Goal: Obtain resource: Obtain resource

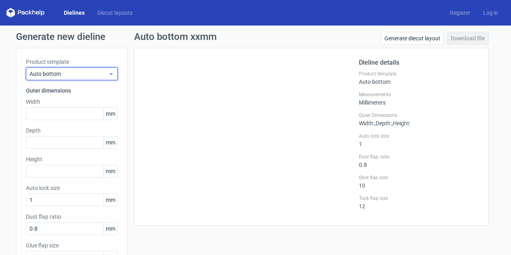
click at [108, 75] on icon at bounding box center [111, 74] width 6 height 6
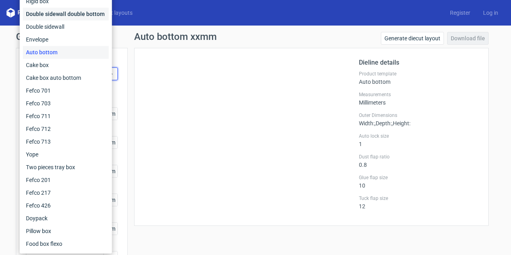
click at [42, 17] on div "Double sidewall double bottom" at bounding box center [66, 14] width 86 height 13
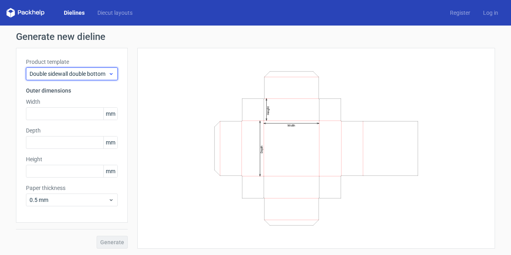
click at [110, 71] on icon at bounding box center [111, 74] width 6 height 6
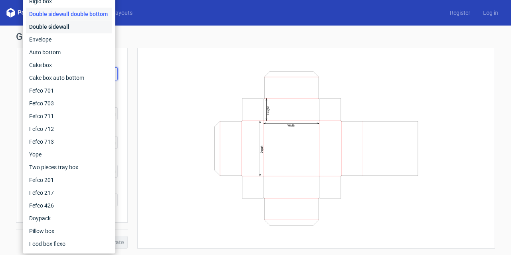
click at [66, 28] on div "Double sidewall" at bounding box center [69, 26] width 86 height 13
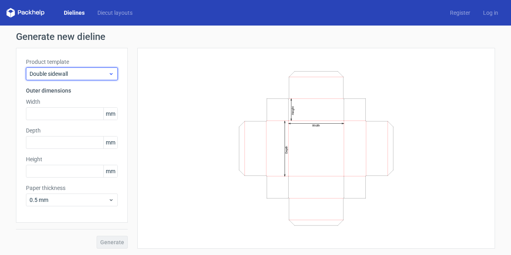
click at [113, 73] on icon at bounding box center [111, 74] width 6 height 6
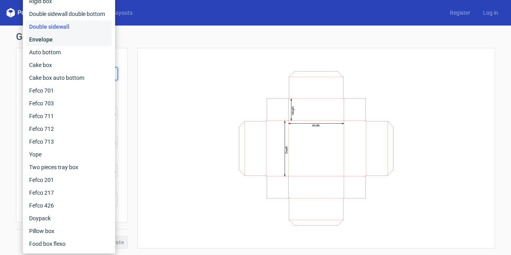
click at [51, 41] on div "Envelope" at bounding box center [69, 39] width 86 height 13
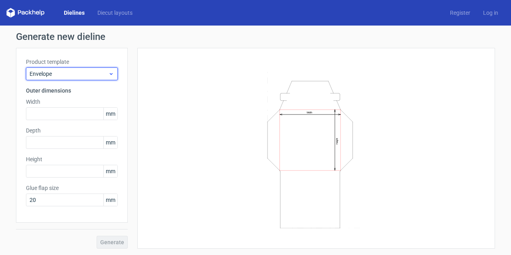
click at [111, 75] on icon at bounding box center [111, 74] width 6 height 6
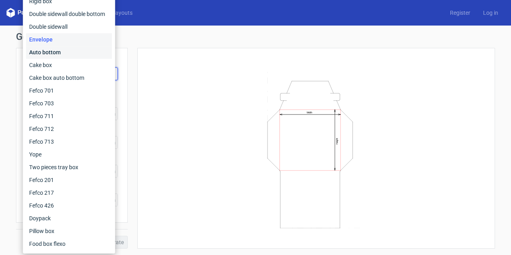
click at [61, 56] on div "Auto bottom" at bounding box center [69, 52] width 86 height 13
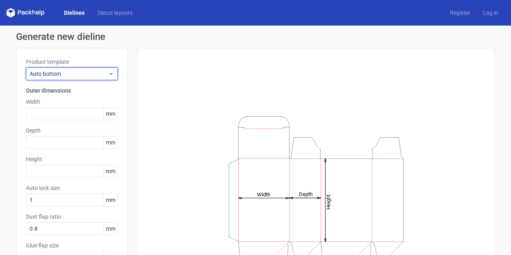
click at [108, 71] on icon at bounding box center [111, 74] width 6 height 6
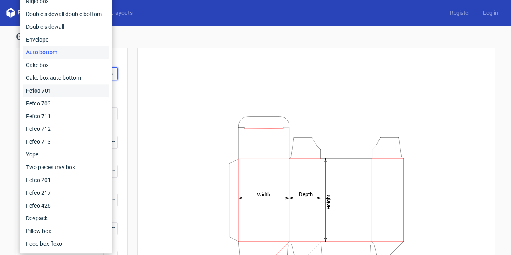
click at [46, 90] on div "Fefco 701" at bounding box center [66, 90] width 86 height 13
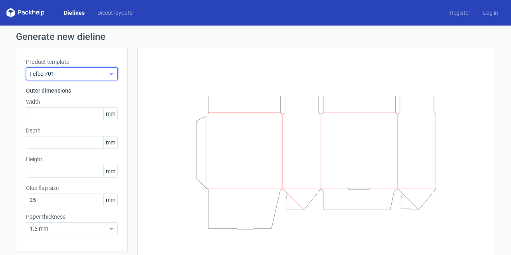
click at [110, 73] on use at bounding box center [111, 74] width 3 height 2
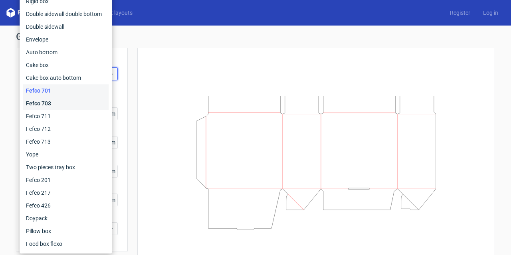
click at [40, 103] on div "Fefco 703" at bounding box center [66, 103] width 86 height 13
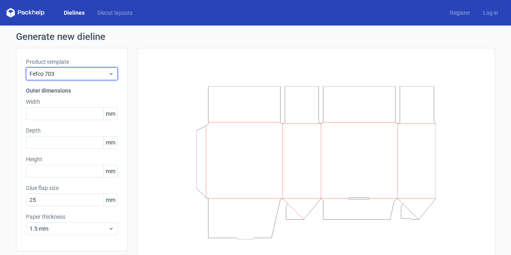
click at [108, 76] on icon at bounding box center [111, 74] width 6 height 6
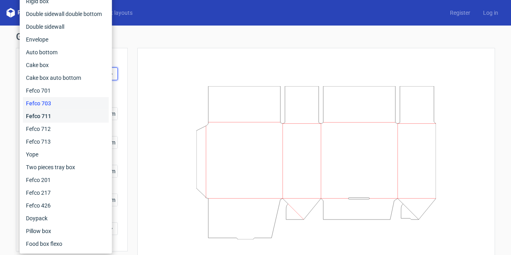
click at [46, 113] on div "Fefco 711" at bounding box center [66, 116] width 86 height 13
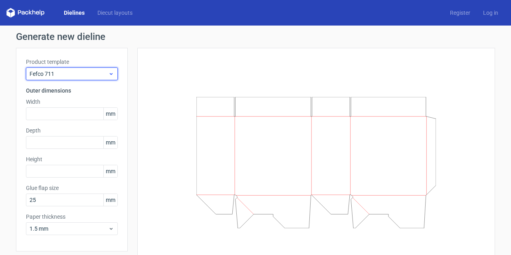
click at [110, 73] on use at bounding box center [111, 74] width 3 height 2
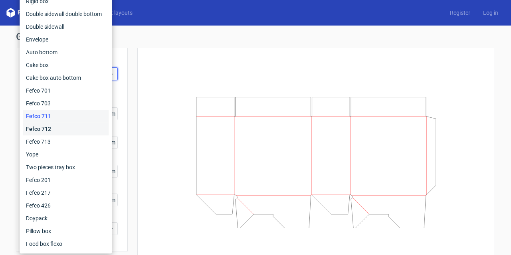
click at [48, 127] on div "Fefco 712" at bounding box center [66, 129] width 86 height 13
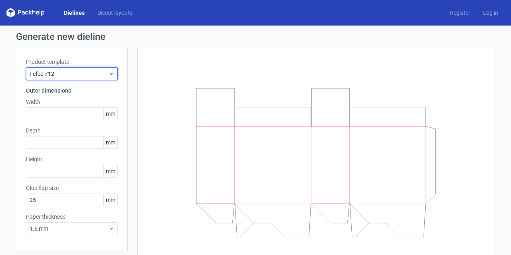
click at [110, 74] on use at bounding box center [111, 74] width 3 height 2
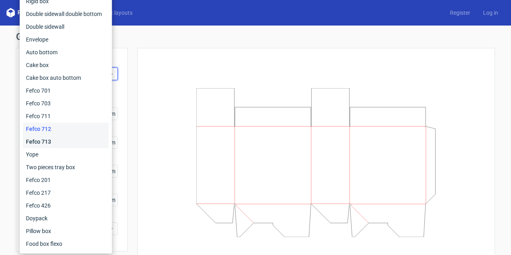
click at [40, 141] on div "Fefco 713" at bounding box center [66, 141] width 86 height 13
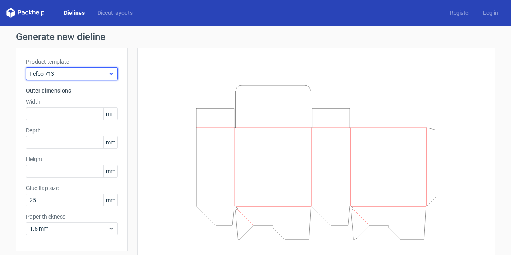
click at [108, 76] on icon at bounding box center [111, 74] width 6 height 6
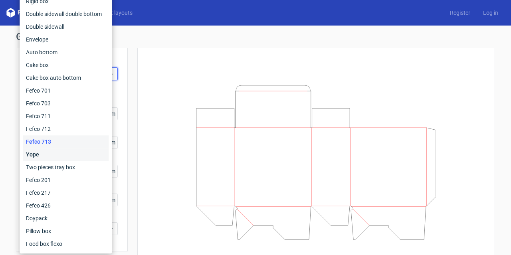
click at [36, 153] on div "Yope" at bounding box center [66, 154] width 86 height 13
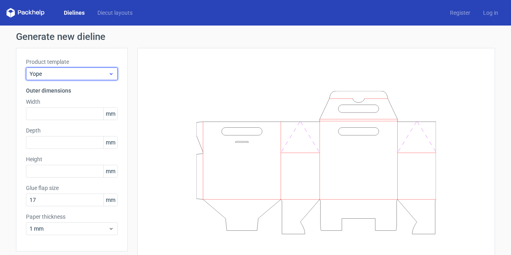
click at [108, 77] on div "Yope" at bounding box center [72, 73] width 92 height 13
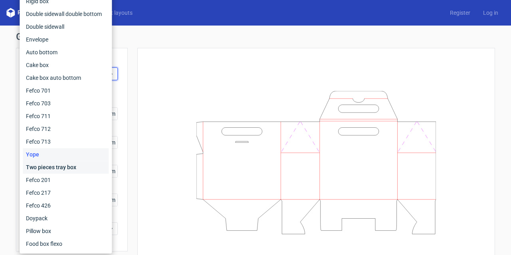
click at [56, 167] on div "Two pieces tray box" at bounding box center [66, 167] width 86 height 13
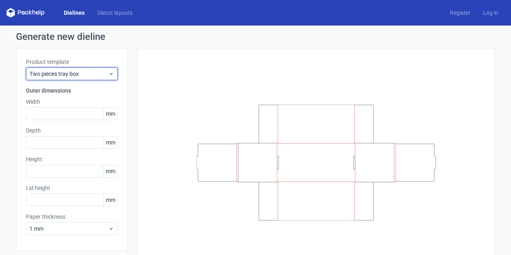
click at [108, 74] on icon at bounding box center [111, 74] width 6 height 6
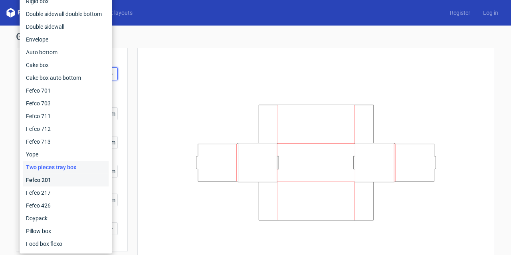
click at [48, 177] on div "Fefco 201" at bounding box center [66, 180] width 86 height 13
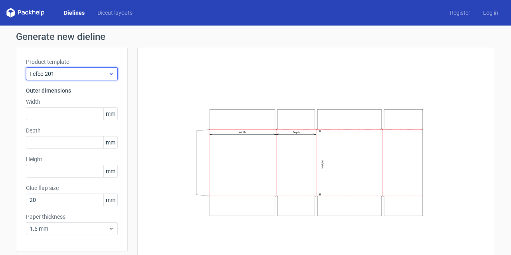
click at [108, 76] on icon at bounding box center [111, 74] width 6 height 6
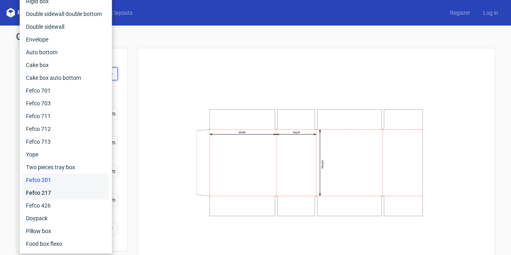
click at [43, 190] on div "Fefco 217" at bounding box center [66, 192] width 86 height 13
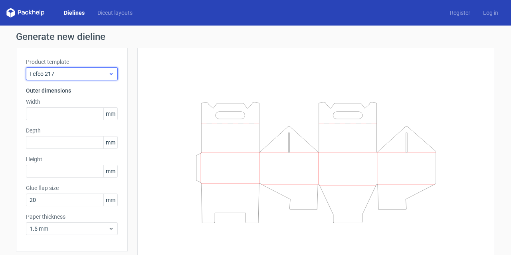
click at [109, 76] on icon at bounding box center [111, 74] width 6 height 6
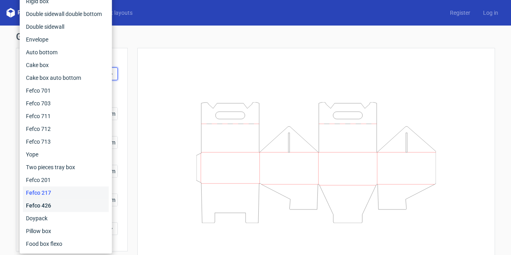
click at [43, 206] on div "Fefco 426" at bounding box center [66, 205] width 86 height 13
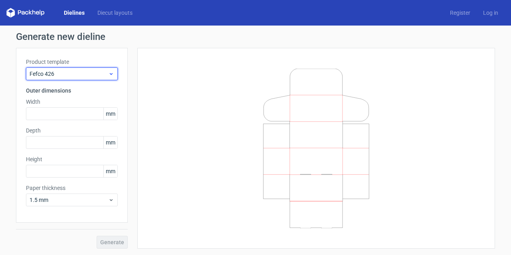
click at [108, 76] on span "Fefco 426" at bounding box center [69, 74] width 79 height 8
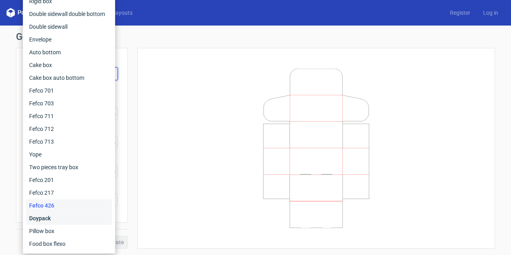
click at [44, 218] on div "Doypack" at bounding box center [69, 218] width 86 height 13
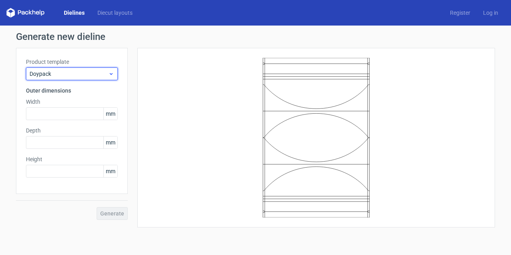
click at [111, 73] on icon at bounding box center [111, 74] width 6 height 6
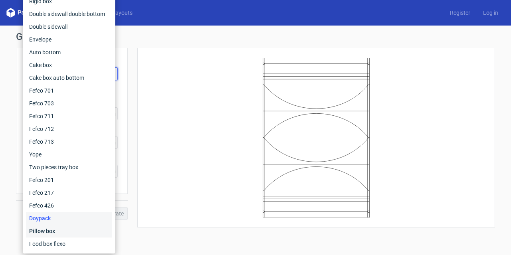
click at [40, 229] on div "Pillow box" at bounding box center [69, 231] width 86 height 13
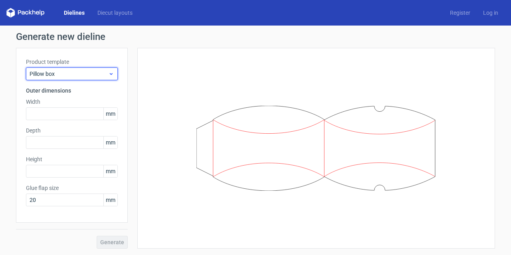
click at [112, 74] on use at bounding box center [111, 74] width 3 height 2
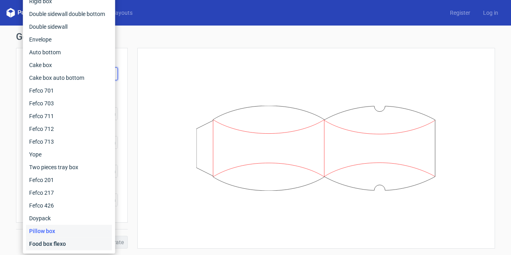
click at [52, 246] on div "Food box flexo" at bounding box center [69, 244] width 86 height 13
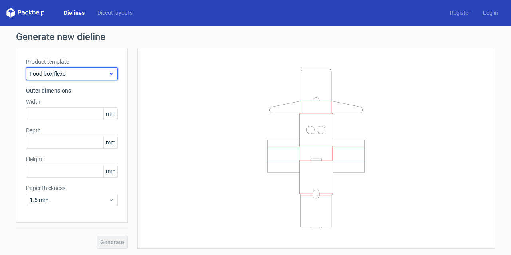
click at [111, 75] on icon at bounding box center [111, 74] width 6 height 6
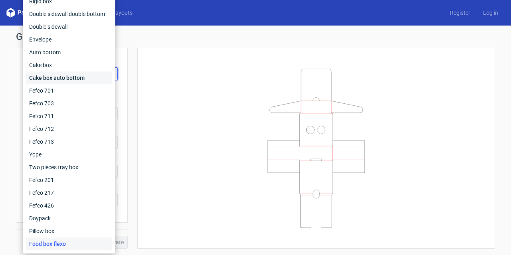
click at [65, 78] on div "Cake box auto bottom" at bounding box center [69, 77] width 86 height 13
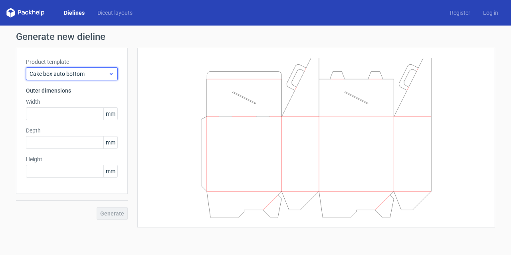
click at [111, 74] on icon at bounding box center [111, 74] width 6 height 6
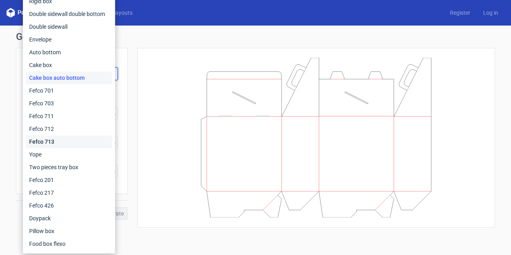
click at [47, 142] on div "Fefco 713" at bounding box center [69, 141] width 86 height 13
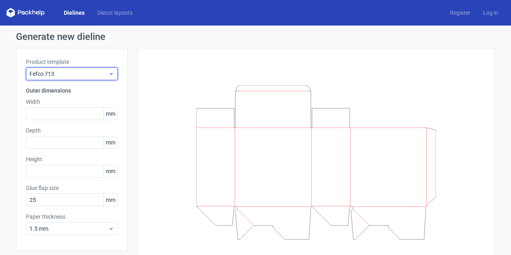
click at [110, 77] on icon at bounding box center [111, 74] width 6 height 6
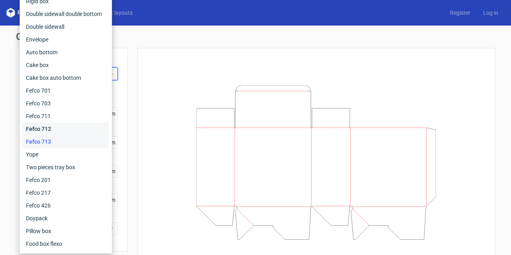
click at [54, 127] on div "Fefco 712" at bounding box center [66, 129] width 86 height 13
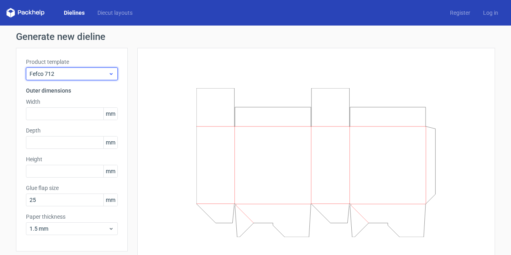
click at [109, 76] on icon at bounding box center [111, 74] width 6 height 6
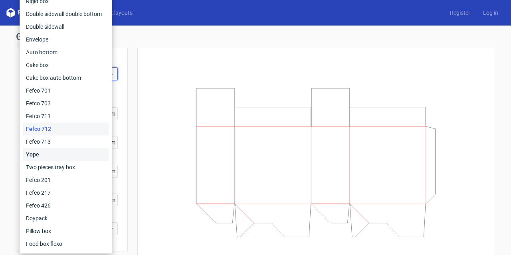
click at [50, 154] on div "Yope" at bounding box center [66, 154] width 86 height 13
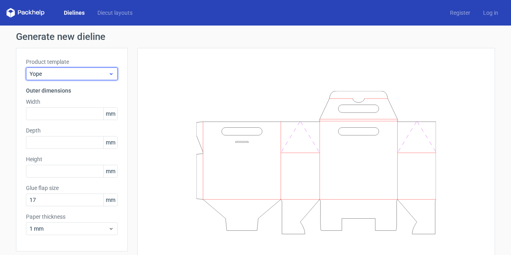
click at [109, 73] on icon at bounding box center [111, 74] width 6 height 6
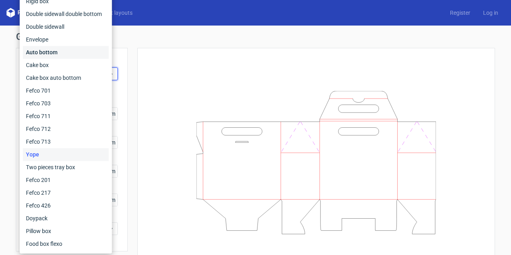
click at [59, 52] on div "Auto bottom" at bounding box center [66, 52] width 86 height 13
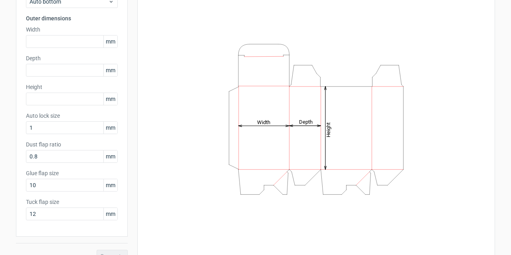
scroll to position [59, 0]
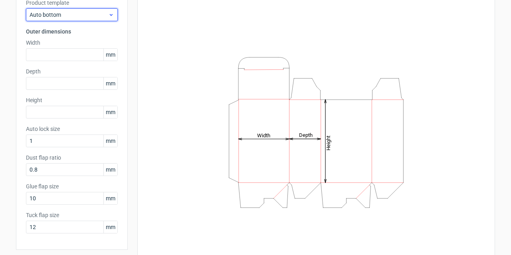
click at [110, 14] on use at bounding box center [111, 15] width 3 height 2
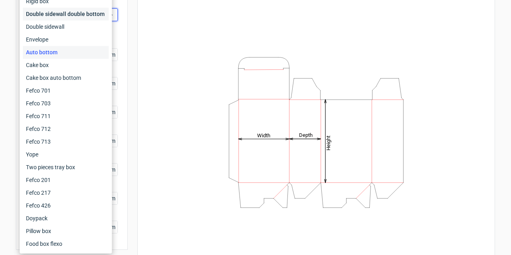
click at [98, 15] on div "Double sidewall double bottom" at bounding box center [66, 14] width 86 height 13
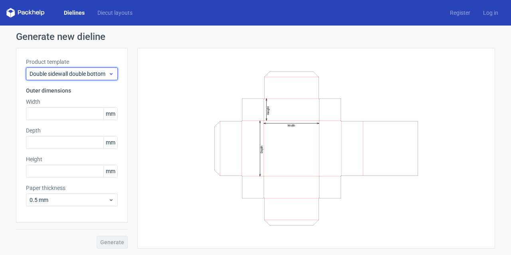
click at [109, 71] on icon at bounding box center [111, 74] width 6 height 6
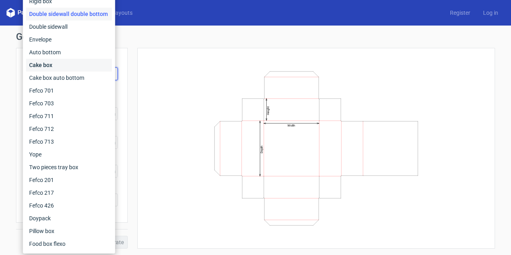
click at [100, 63] on div "Cake box" at bounding box center [69, 65] width 86 height 13
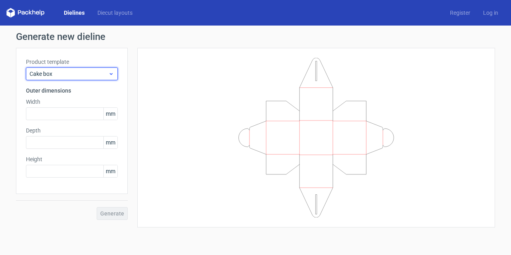
click at [113, 71] on icon at bounding box center [111, 74] width 6 height 6
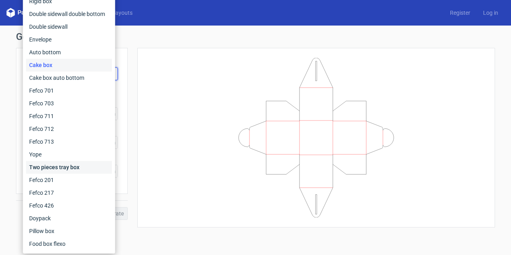
click at [48, 167] on div "Two pieces tray box" at bounding box center [69, 167] width 86 height 13
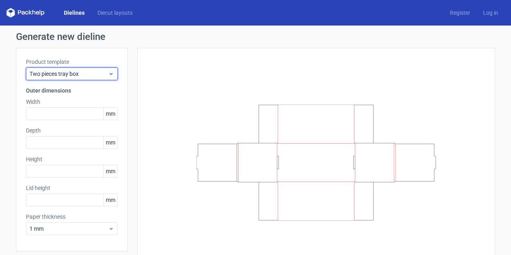
click at [109, 76] on icon at bounding box center [111, 74] width 6 height 6
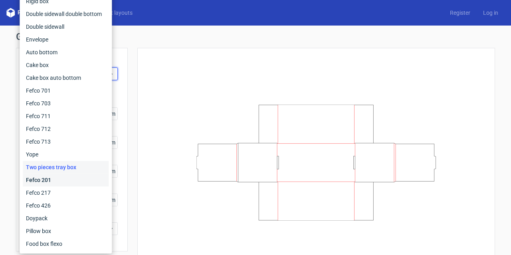
click at [65, 178] on div "Fefco 201" at bounding box center [66, 180] width 86 height 13
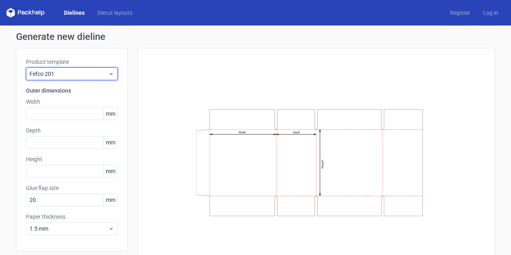
click at [110, 74] on use at bounding box center [111, 74] width 3 height 2
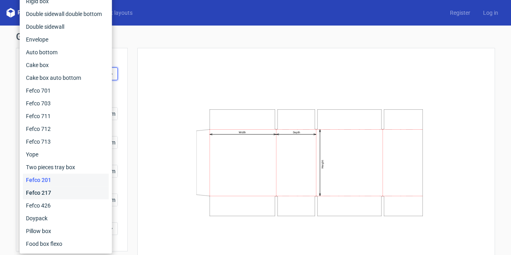
click at [44, 193] on div "Fefco 217" at bounding box center [66, 192] width 86 height 13
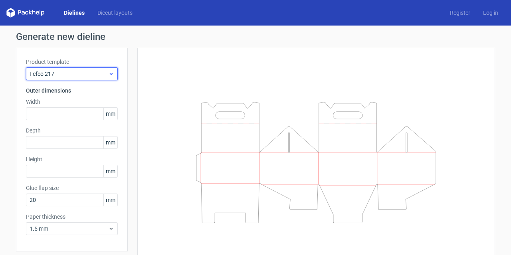
click at [109, 74] on icon at bounding box center [111, 74] width 6 height 6
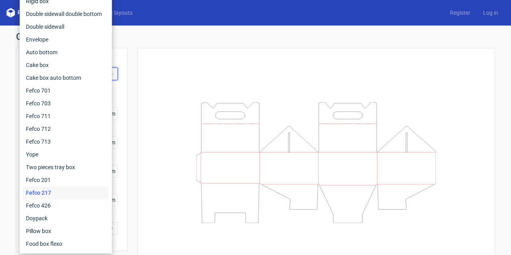
click at [133, 70] on div at bounding box center [311, 163] width 367 height 230
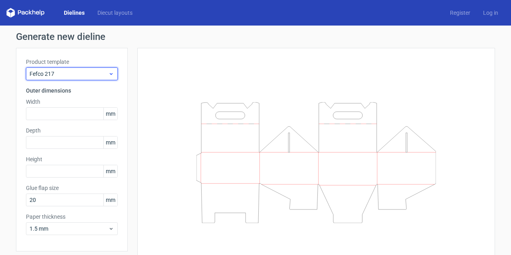
click at [109, 73] on icon at bounding box center [111, 74] width 6 height 6
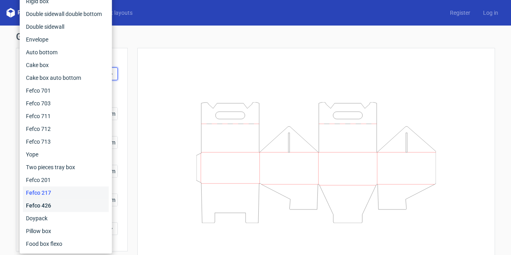
click at [38, 205] on div "Fefco 426" at bounding box center [66, 205] width 86 height 13
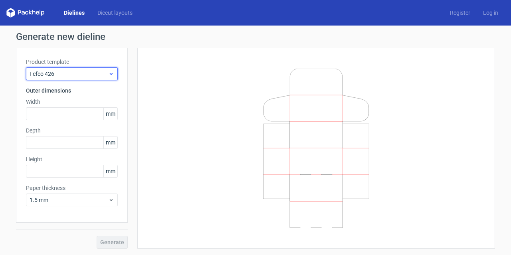
click at [110, 71] on icon at bounding box center [111, 74] width 6 height 6
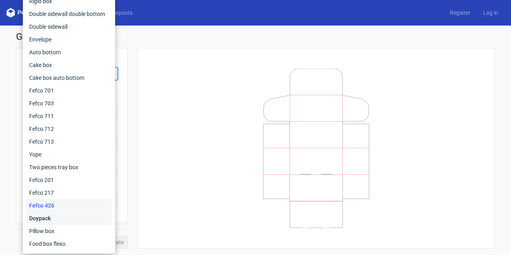
click at [45, 217] on div "Doypack" at bounding box center [69, 218] width 86 height 13
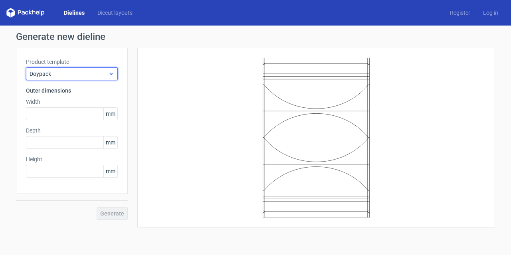
click at [112, 71] on icon at bounding box center [111, 74] width 6 height 6
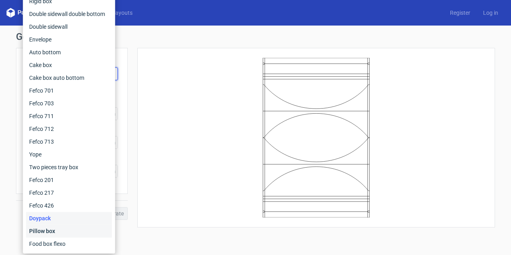
click at [41, 230] on div "Pillow box" at bounding box center [69, 231] width 86 height 13
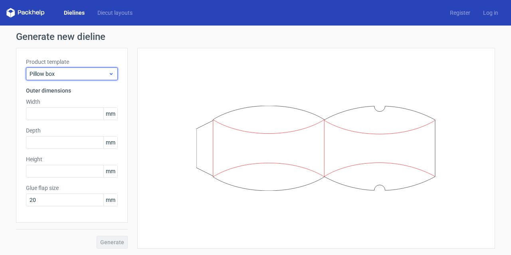
click at [112, 75] on icon at bounding box center [111, 74] width 6 height 6
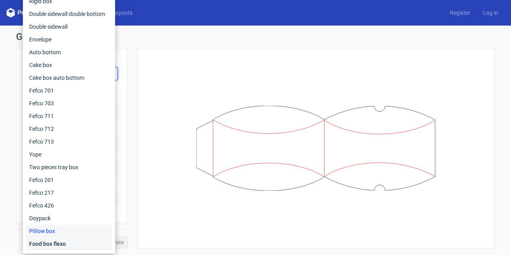
click at [54, 244] on div "Food box flexo" at bounding box center [69, 244] width 86 height 13
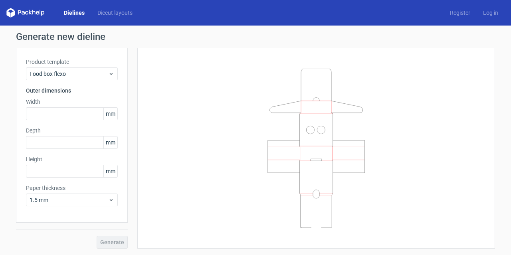
click at [71, 14] on link "Dielines" at bounding box center [75, 13] width 34 height 8
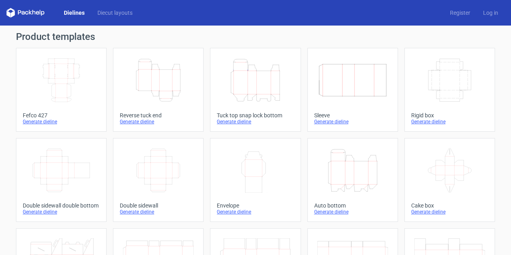
click at [265, 87] on icon "Height Depth Width" at bounding box center [255, 80] width 71 height 45
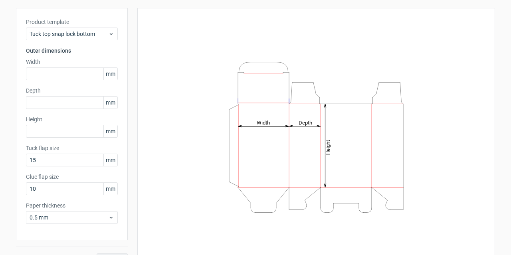
scroll to position [26, 0]
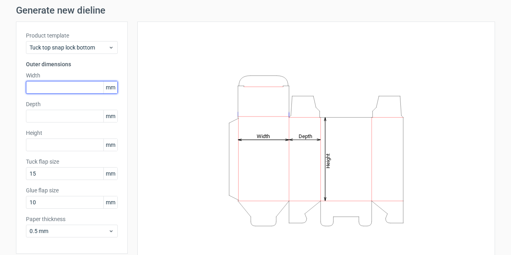
click at [48, 85] on input "text" at bounding box center [72, 87] width 92 height 13
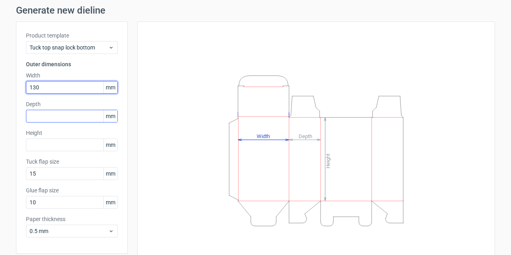
type input "130"
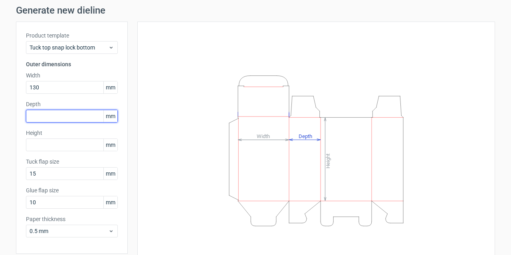
click at [47, 117] on input "text" at bounding box center [72, 116] width 92 height 13
type input "133"
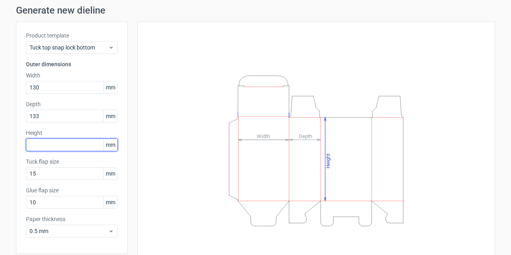
click at [51, 149] on input "text" at bounding box center [72, 145] width 92 height 13
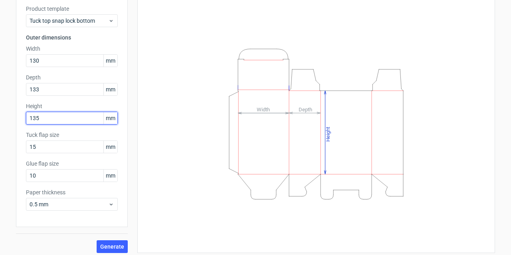
scroll to position [57, 0]
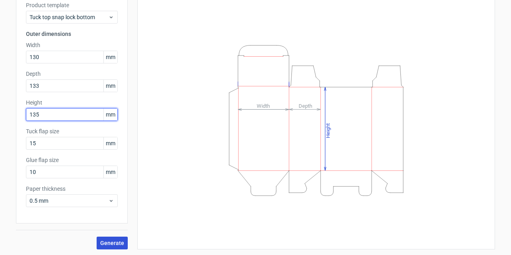
type input "135"
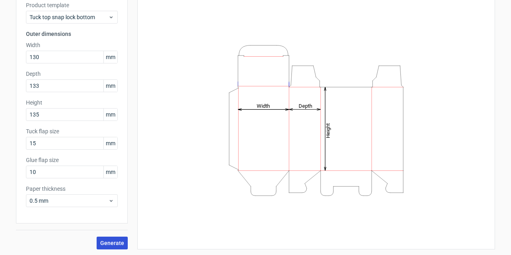
click at [113, 240] on span "Generate" at bounding box center [112, 243] width 24 height 6
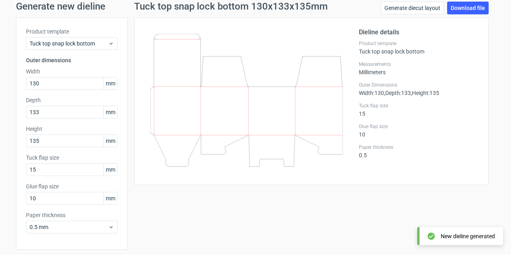
scroll to position [17, 0]
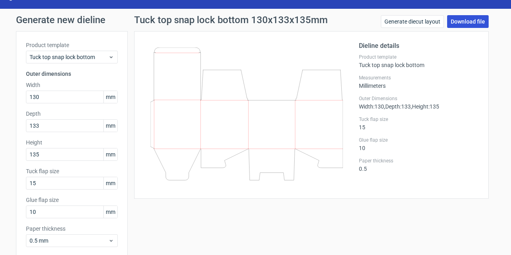
click at [461, 18] on link "Download file" at bounding box center [468, 21] width 42 height 13
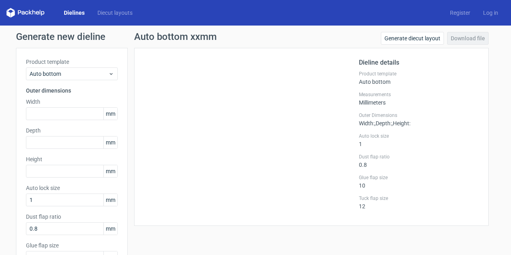
click at [71, 10] on link "Dielines" at bounding box center [75, 13] width 34 height 8
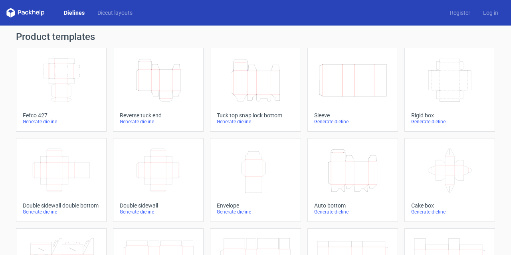
click at [28, 8] on icon at bounding box center [25, 13] width 38 height 10
click at [27, 11] on icon at bounding box center [25, 13] width 38 height 10
click at [71, 11] on link "Dielines" at bounding box center [75, 13] width 34 height 8
click at [36, 13] on icon at bounding box center [37, 13] width 3 height 4
click at [109, 11] on link "Diecut layouts" at bounding box center [115, 13] width 48 height 8
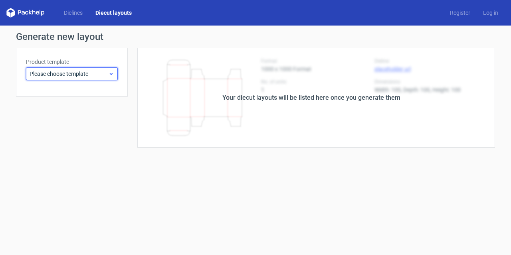
click at [115, 72] on div "Please choose template" at bounding box center [72, 73] width 92 height 13
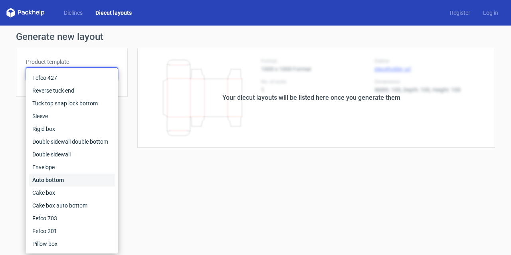
click at [67, 179] on div "Auto bottom" at bounding box center [72, 180] width 86 height 13
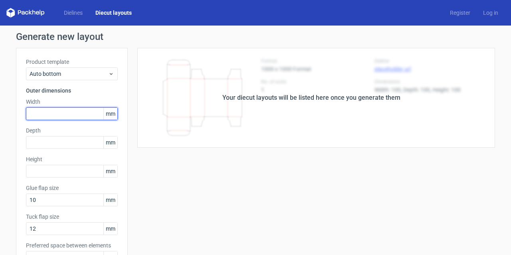
click at [79, 116] on input "text" at bounding box center [72, 113] width 92 height 13
type input "85"
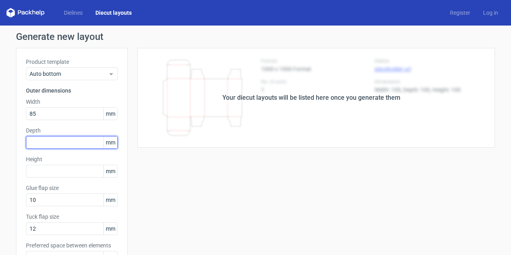
click at [77, 142] on input "text" at bounding box center [72, 142] width 92 height 13
type input "85"
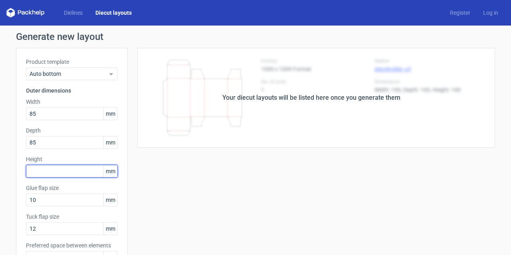
click at [75, 171] on input "text" at bounding box center [72, 171] width 92 height 13
type input "83"
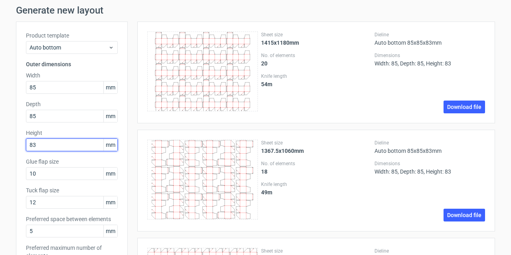
scroll to position [13, 0]
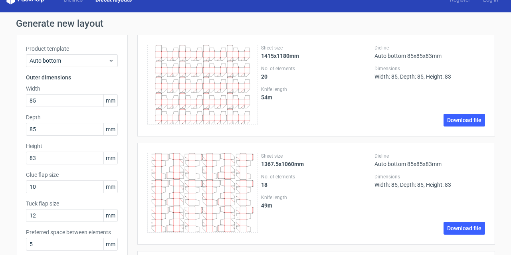
click at [191, 64] on icon at bounding box center [202, 85] width 111 height 80
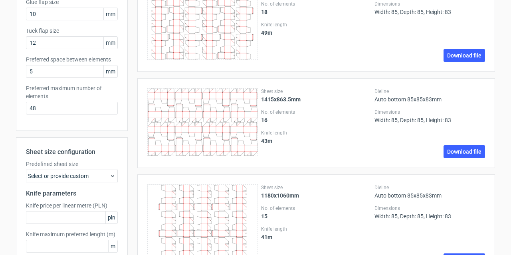
scroll to position [240, 0]
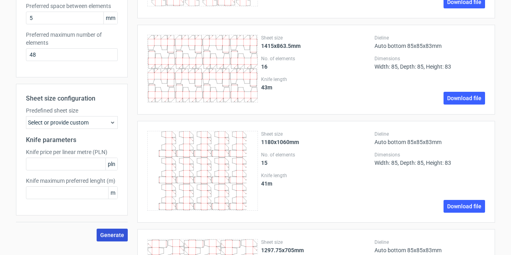
click at [109, 234] on span "Generate" at bounding box center [112, 235] width 24 height 6
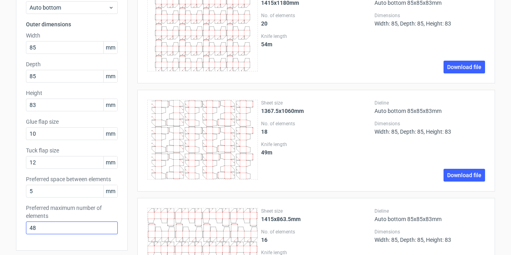
scroll to position [80, 0]
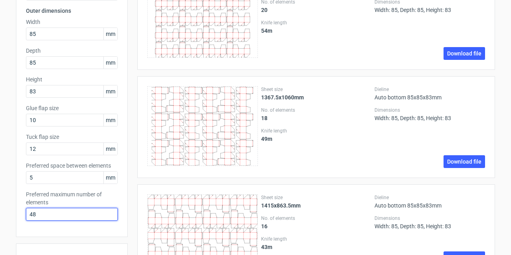
drag, startPoint x: 64, startPoint y: 216, endPoint x: 10, endPoint y: 216, distance: 53.5
type input "1"
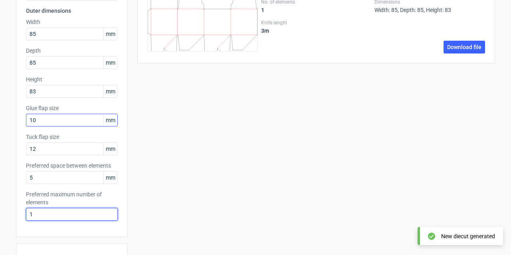
scroll to position [0, 0]
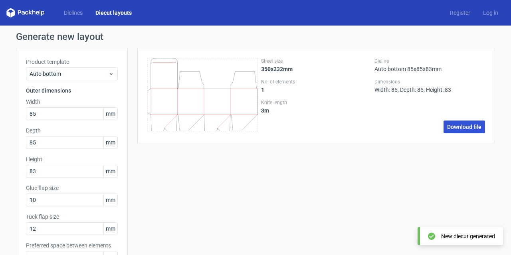
click at [459, 128] on link "Download file" at bounding box center [465, 127] width 42 height 13
drag, startPoint x: 352, startPoint y: 12, endPoint x: 322, endPoint y: 34, distance: 36.9
click at [322, 34] on h1 "Generate new layout" at bounding box center [255, 37] width 479 height 10
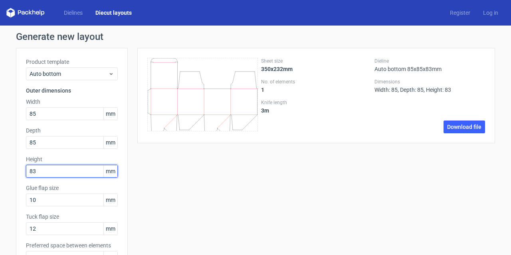
drag, startPoint x: 43, startPoint y: 173, endPoint x: 2, endPoint y: 171, distance: 40.4
click at [2, 171] on div "Generate new layout Product template Auto bottom Outer dimensions Width 85 mm D…" at bounding box center [255, 257] width 511 height 462
type input "93"
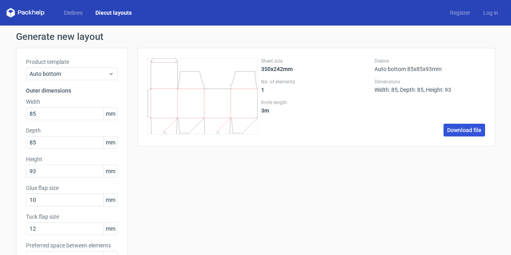
click at [467, 128] on link "Download file" at bounding box center [465, 130] width 42 height 13
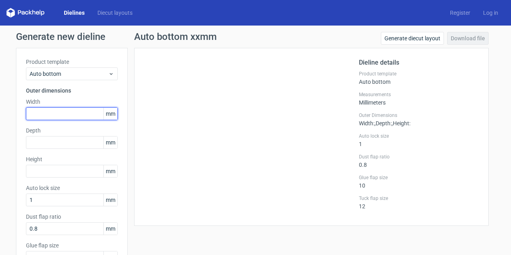
click at [86, 117] on input "text" at bounding box center [72, 113] width 92 height 13
type input "85"
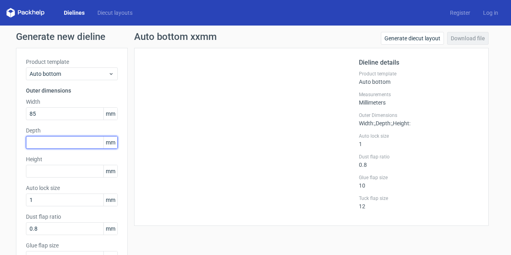
click at [70, 146] on input "text" at bounding box center [72, 142] width 92 height 13
type input "85"
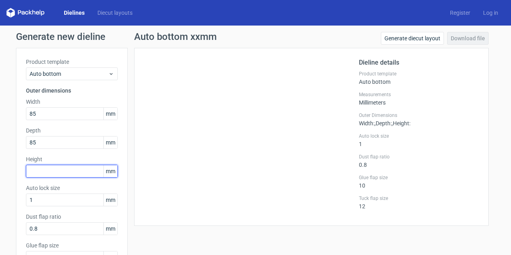
click at [42, 174] on input "text" at bounding box center [72, 171] width 92 height 13
type input "103"
click at [68, 186] on label "Auto lock size" at bounding box center [72, 188] width 92 height 8
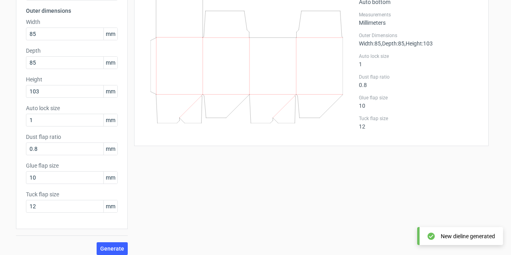
scroll to position [85, 0]
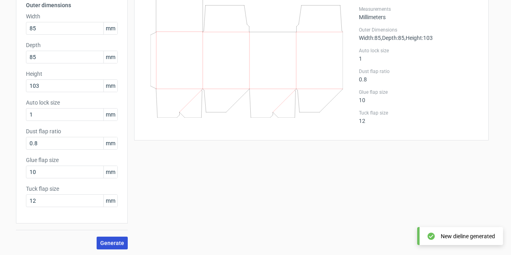
click at [108, 240] on span "Generate" at bounding box center [112, 243] width 24 height 6
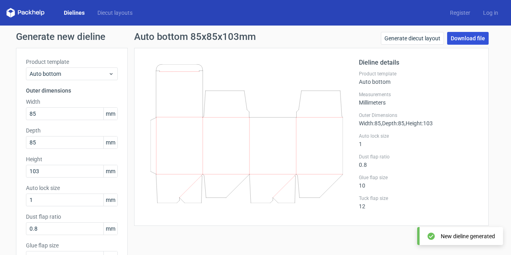
click at [462, 38] on link "Download file" at bounding box center [468, 38] width 42 height 13
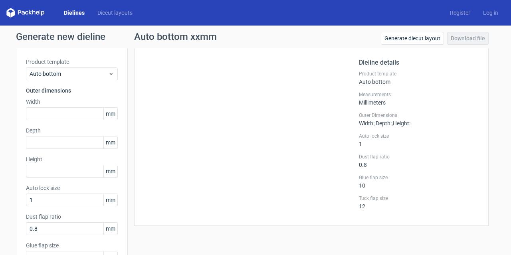
click at [69, 12] on link "Dielines" at bounding box center [75, 13] width 34 height 8
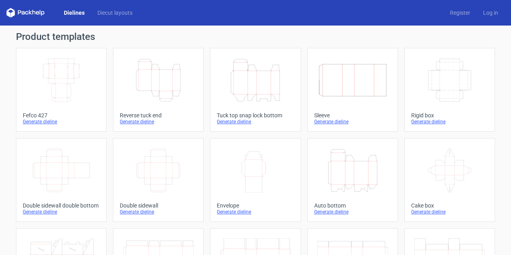
click at [243, 77] on icon "Height Depth Width" at bounding box center [255, 80] width 71 height 45
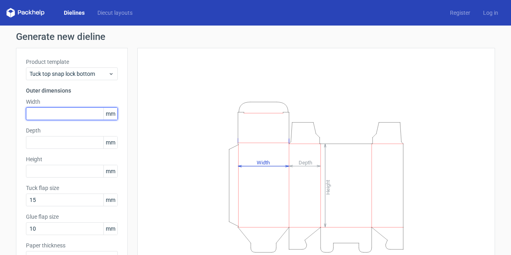
click at [62, 115] on input "text" at bounding box center [72, 113] width 92 height 13
type input "160"
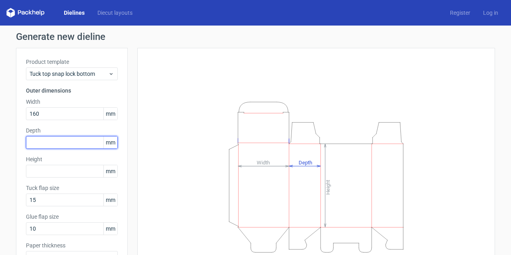
click at [65, 140] on input "text" at bounding box center [72, 142] width 92 height 13
type input "160"
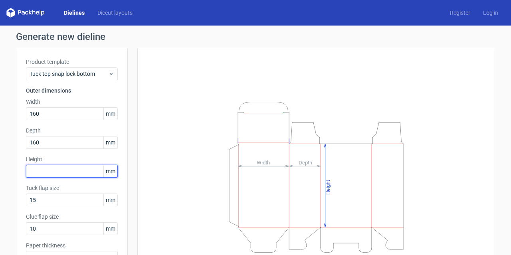
click at [65, 167] on input "text" at bounding box center [72, 171] width 92 height 13
type input "170"
click at [183, 101] on div "Height Depth Width" at bounding box center [316, 177] width 338 height 238
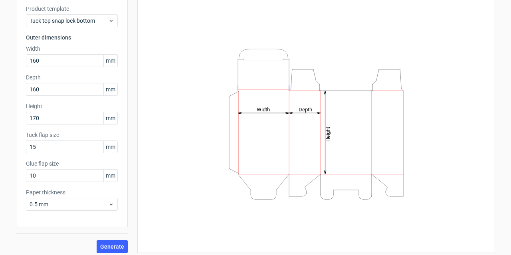
scroll to position [57, 0]
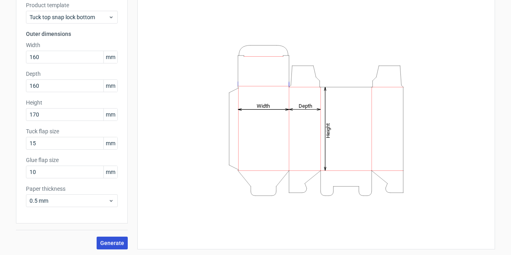
click at [105, 244] on span "Generate" at bounding box center [112, 243] width 24 height 6
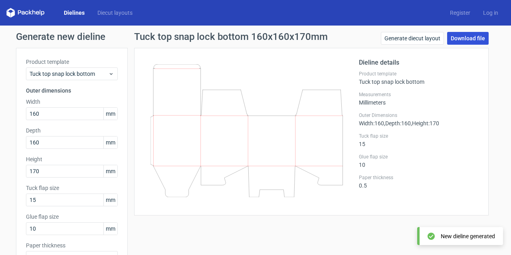
click at [469, 40] on link "Download file" at bounding box center [468, 38] width 42 height 13
click at [78, 12] on link "Dielines" at bounding box center [75, 13] width 34 height 8
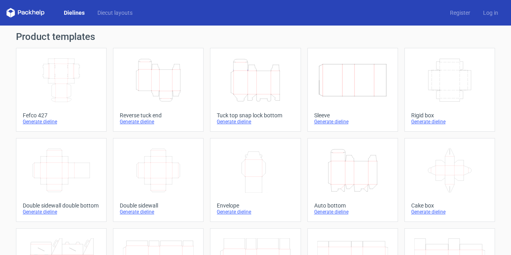
click at [141, 119] on div "Generate dieline" at bounding box center [158, 122] width 77 height 6
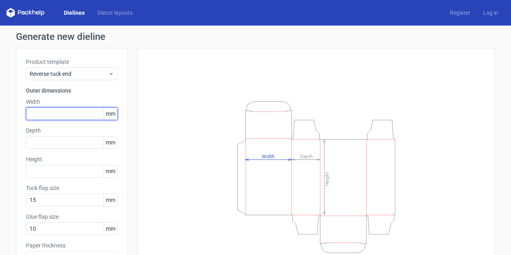
click at [76, 111] on input "text" at bounding box center [72, 113] width 92 height 13
type input "260"
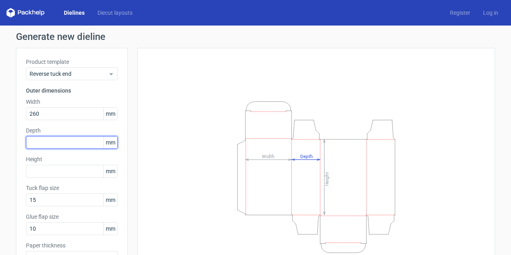
click at [72, 142] on input "text" at bounding box center [72, 142] width 92 height 13
type input "200"
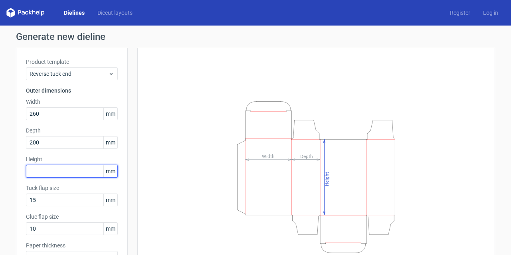
click at [65, 170] on input "text" at bounding box center [72, 171] width 92 height 13
type input "43"
click at [202, 105] on icon "Height Depth Width" at bounding box center [316, 177] width 240 height 160
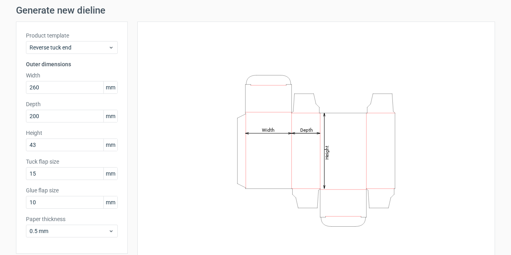
scroll to position [57, 0]
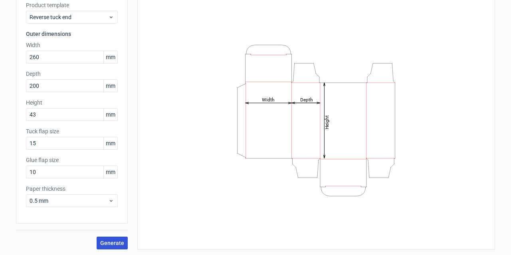
click at [106, 240] on span "Generate" at bounding box center [112, 243] width 24 height 6
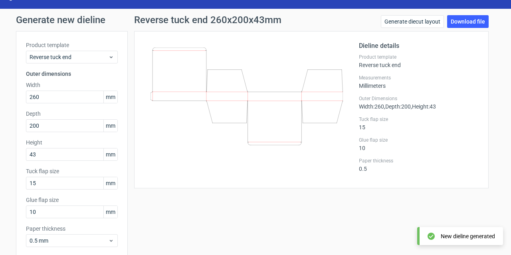
scroll to position [4, 0]
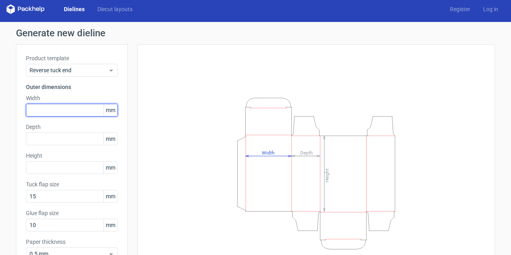
click at [38, 113] on input "text" at bounding box center [72, 110] width 92 height 13
type input "260"
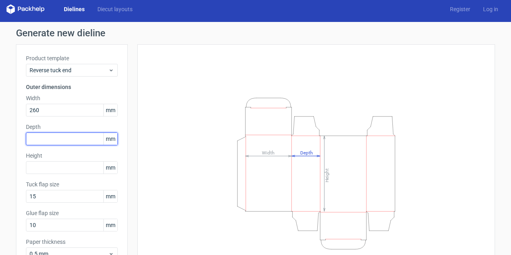
click at [34, 139] on input "text" at bounding box center [72, 139] width 92 height 13
type input "43"
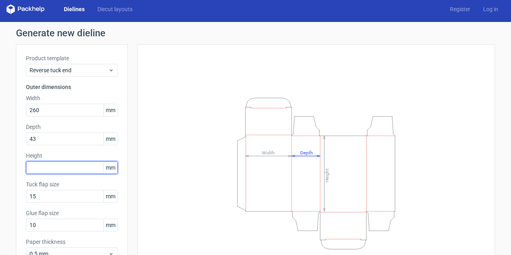
click at [40, 167] on input "text" at bounding box center [72, 167] width 92 height 13
type input "200"
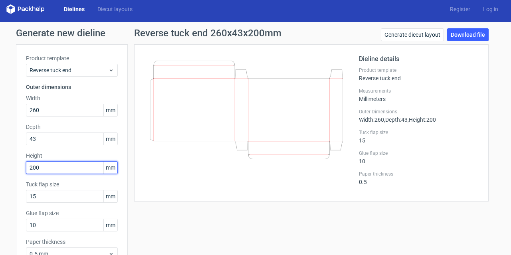
scroll to position [17, 0]
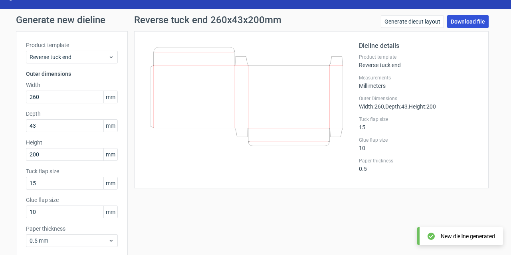
click at [459, 21] on link "Download file" at bounding box center [468, 21] width 42 height 13
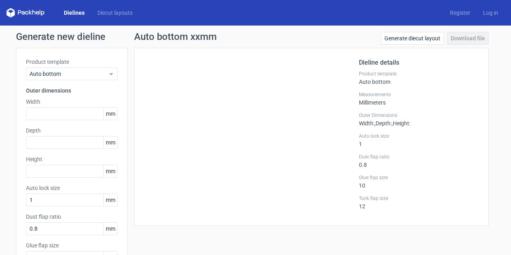
click at [77, 12] on link "Dielines" at bounding box center [75, 13] width 34 height 8
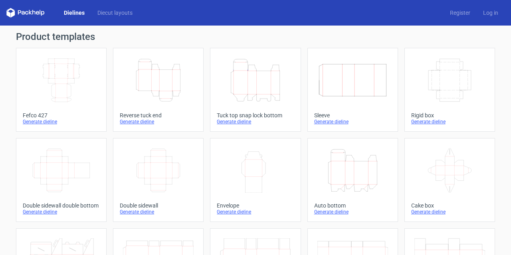
click at [29, 11] on polygon at bounding box center [30, 12] width 3 height 5
click at [81, 12] on link "Dielines" at bounding box center [75, 13] width 34 height 8
click at [349, 177] on icon "Height Depth Width" at bounding box center [352, 170] width 71 height 45
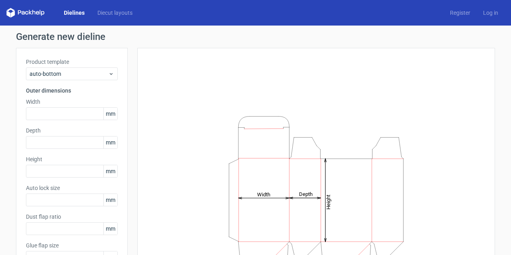
type input "1"
type input "0.8"
type input "10"
type input "12"
click at [74, 111] on input "text" at bounding box center [72, 113] width 92 height 13
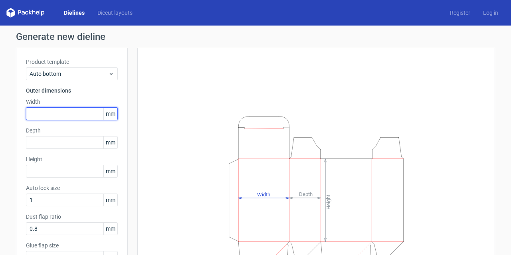
click at [45, 112] on input "text" at bounding box center [72, 113] width 92 height 13
type input "85"
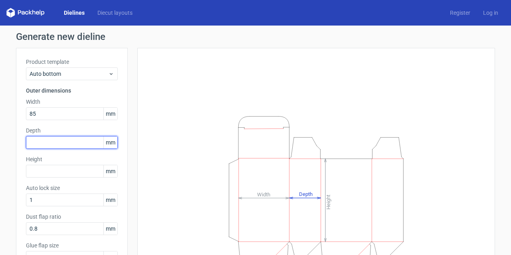
click at [49, 142] on input "text" at bounding box center [72, 142] width 92 height 13
type input "85"
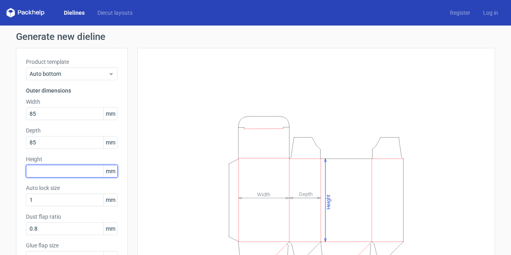
click at [52, 169] on input "text" at bounding box center [72, 171] width 92 height 13
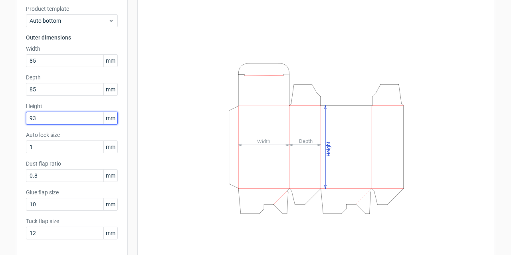
scroll to position [85, 0]
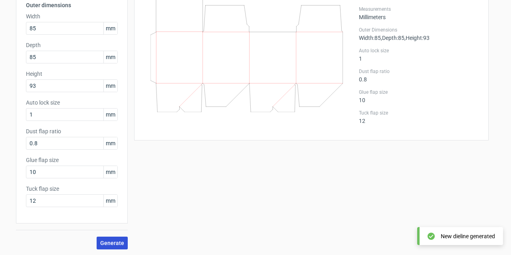
click at [113, 244] on span "Generate" at bounding box center [112, 243] width 24 height 6
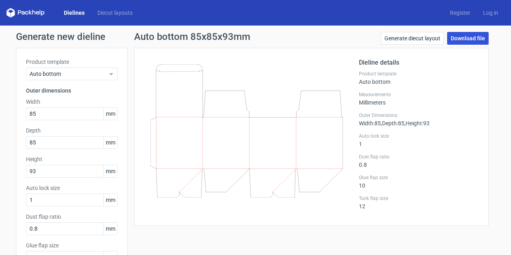
click at [465, 39] on link "Download file" at bounding box center [468, 38] width 42 height 13
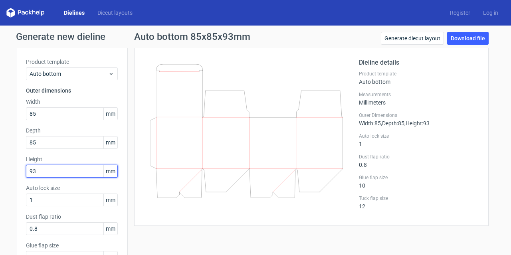
drag, startPoint x: 44, startPoint y: 172, endPoint x: 23, endPoint y: 166, distance: 22.4
click at [26, 166] on input "93" at bounding box center [72, 171] width 92 height 13
type input "85"
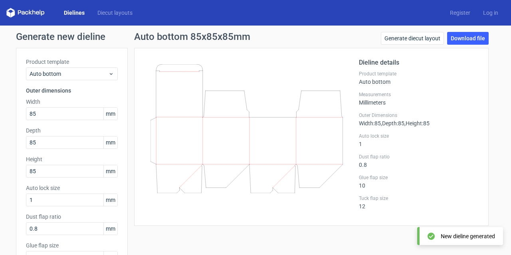
click at [216, 207] on div at bounding box center [251, 137] width 215 height 158
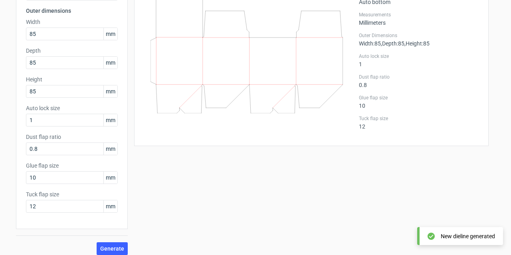
scroll to position [85, 0]
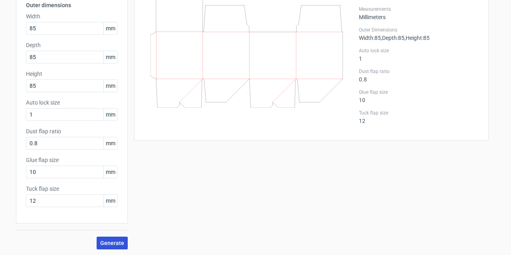
click at [105, 246] on span "Generate" at bounding box center [112, 243] width 24 height 6
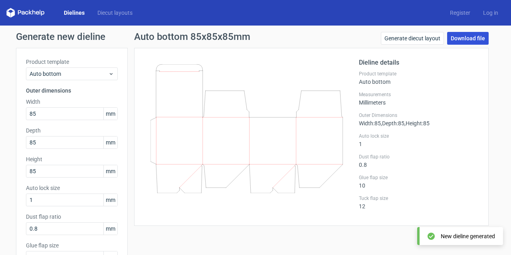
click at [459, 38] on link "Download file" at bounding box center [468, 38] width 42 height 13
